Goal: Transaction & Acquisition: Purchase product/service

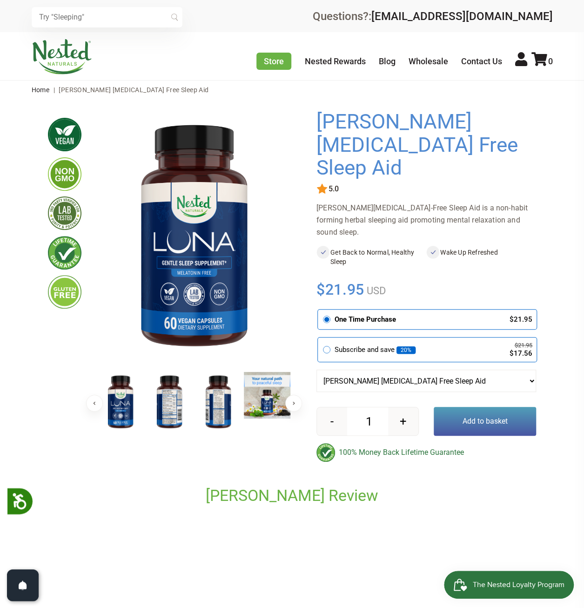
click at [62, 61] on img at bounding box center [62, 56] width 61 height 35
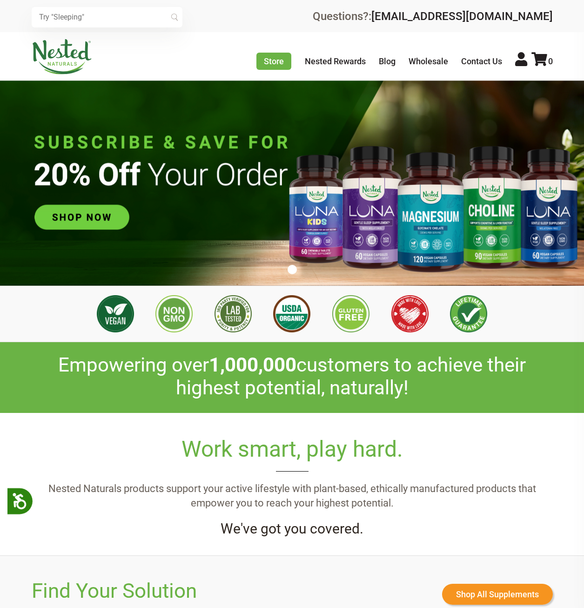
click at [96, 19] on input "text" at bounding box center [107, 17] width 151 height 20
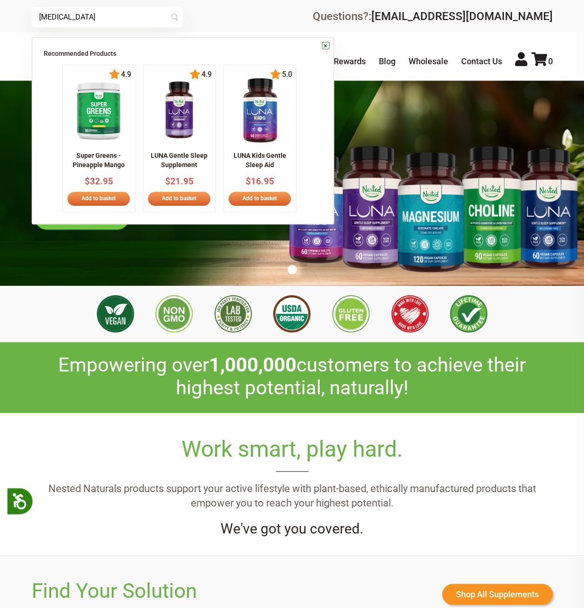
type input "melatonin"
click at [96, 19] on input "melatonin" at bounding box center [107, 17] width 151 height 20
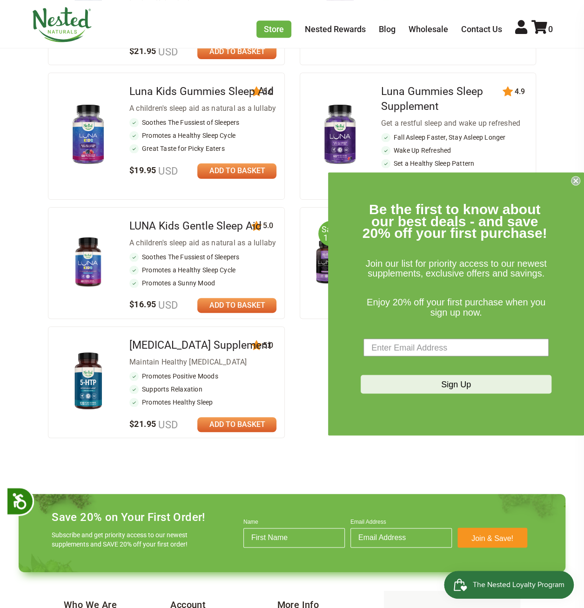
scroll to position [248, 0]
click at [339, 126] on img at bounding box center [340, 135] width 50 height 65
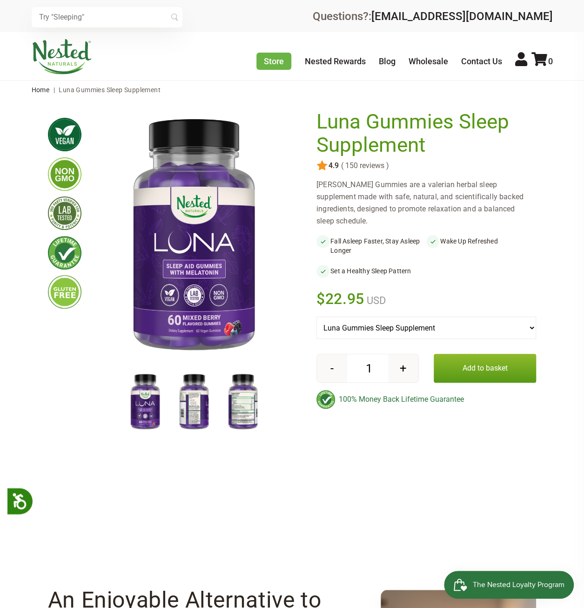
click at [239, 410] on img at bounding box center [243, 402] width 47 height 61
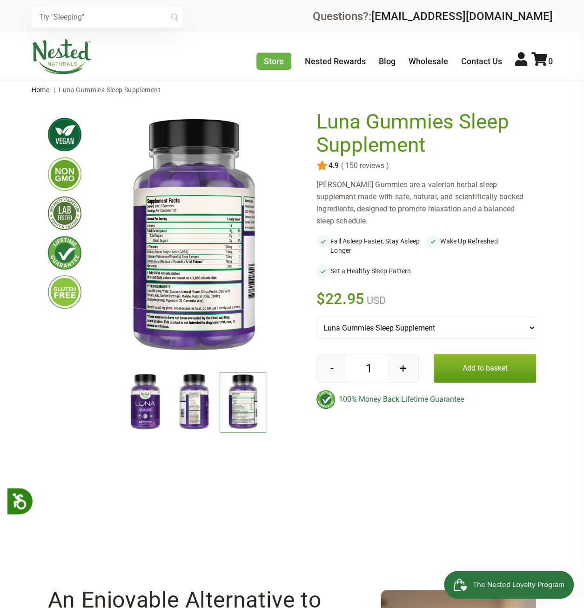
click at [243, 408] on img at bounding box center [243, 402] width 47 height 60
click at [191, 405] on img at bounding box center [194, 402] width 47 height 61
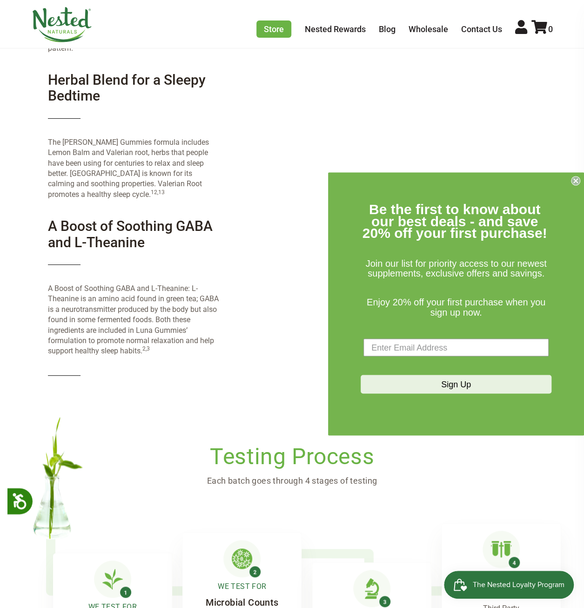
scroll to position [1986, 0]
